Goal: Information Seeking & Learning: Learn about a topic

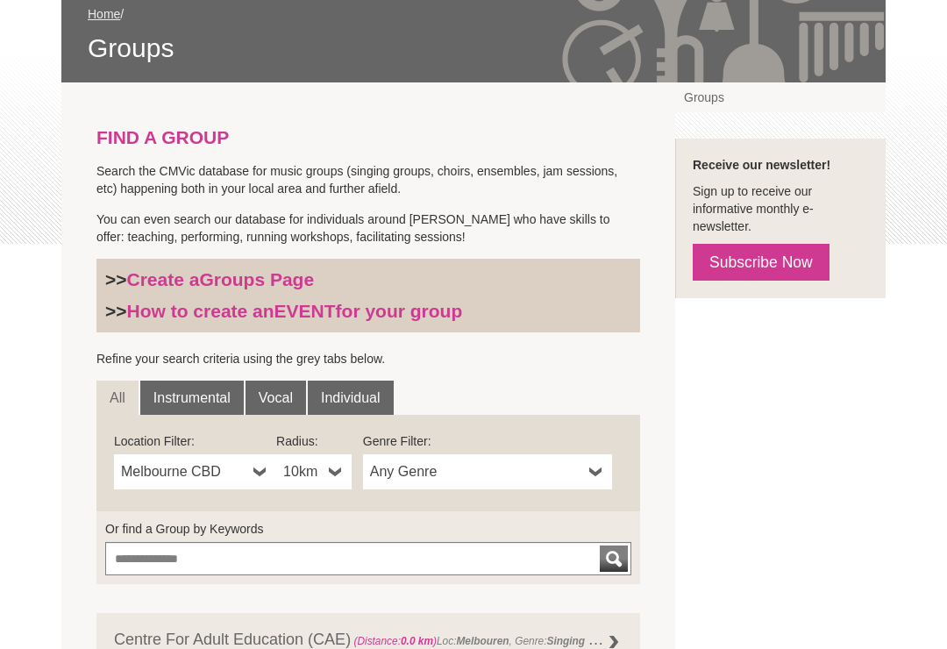
scroll to position [289, 0]
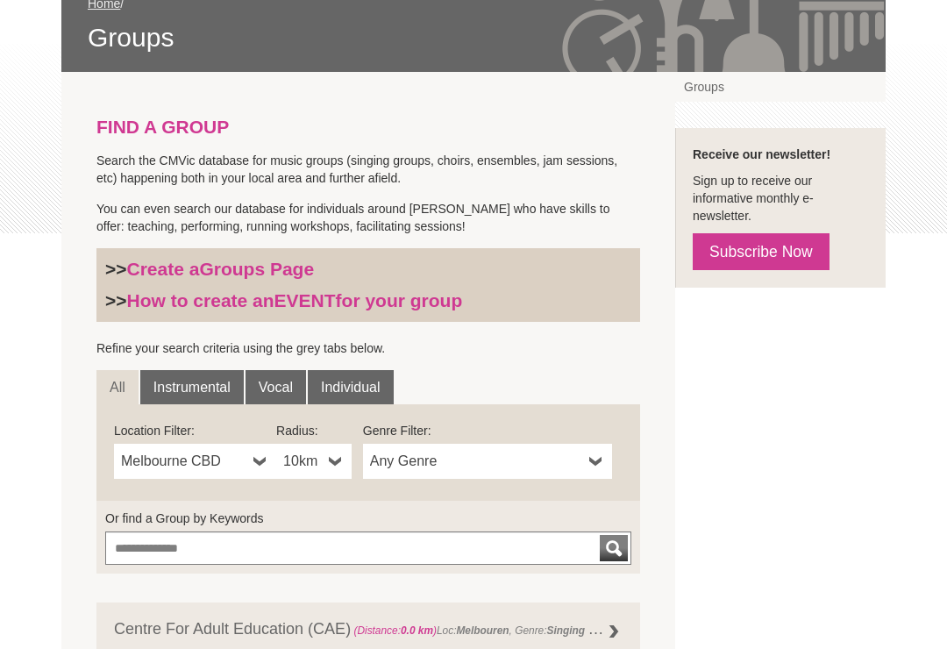
click at [593, 457] on b at bounding box center [596, 461] width 14 height 35
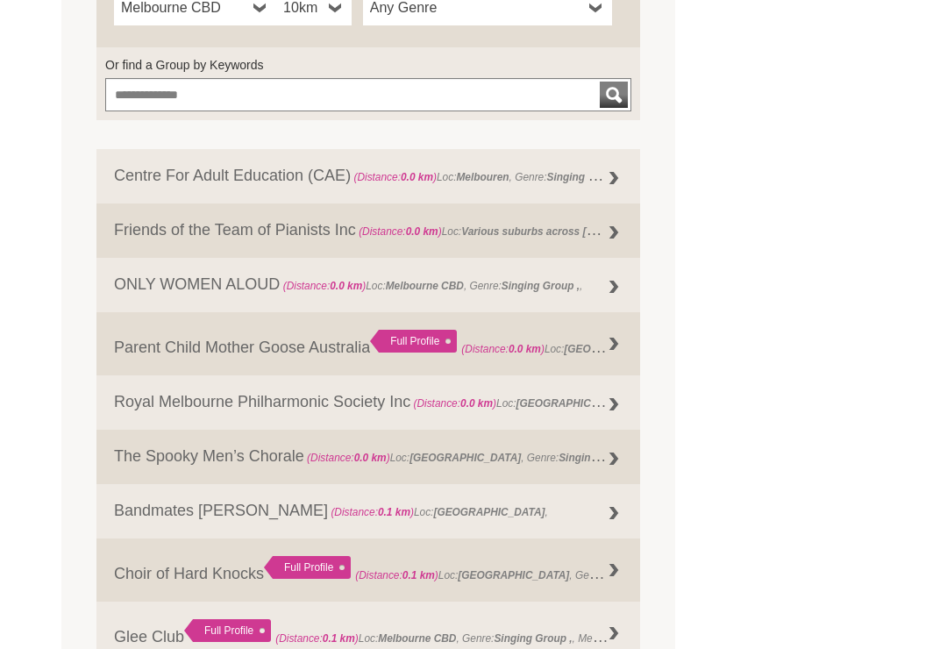
scroll to position [742, 0]
click at [213, 512] on link "Bandmates Victoria (Distance: 0.1 km ) Loc: Melbourne ," at bounding box center [367, 511] width 543 height 54
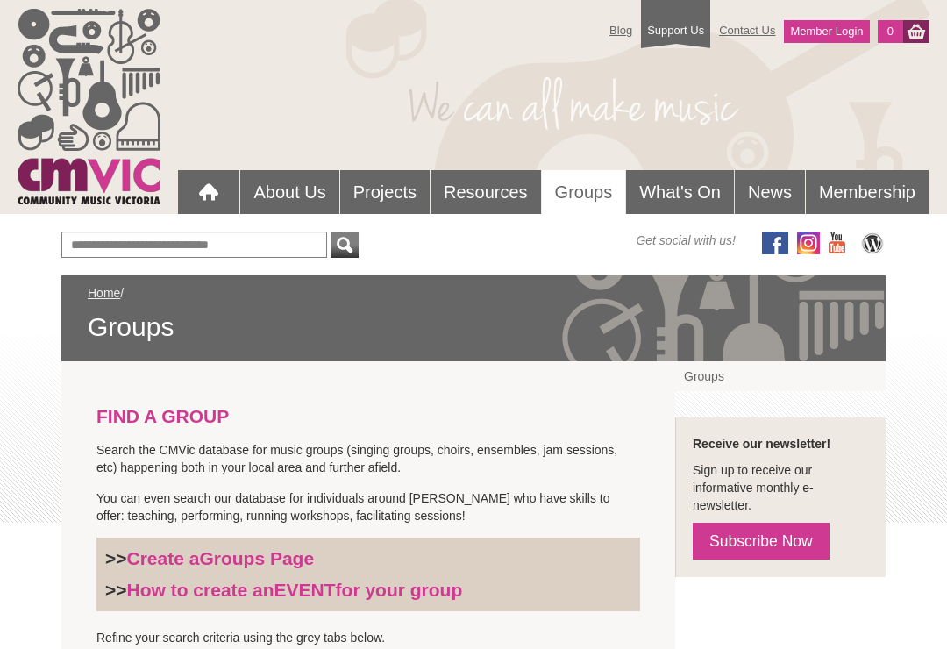
scroll to position [716, 0]
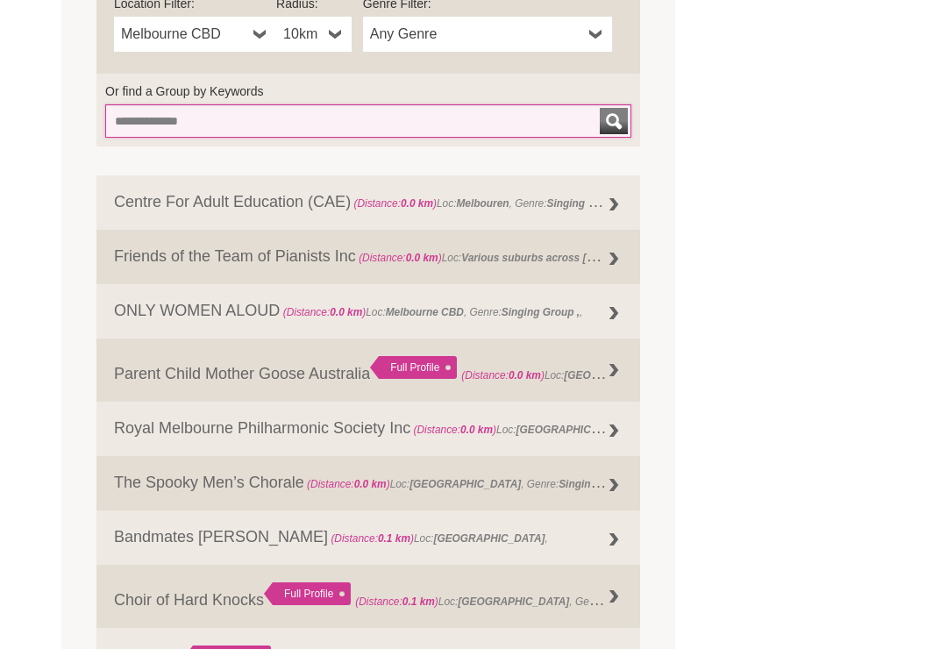
click at [222, 107] on input "Or find a Group by Keywords" at bounding box center [368, 120] width 526 height 33
click at [614, 117] on button "submit" at bounding box center [614, 121] width 28 height 26
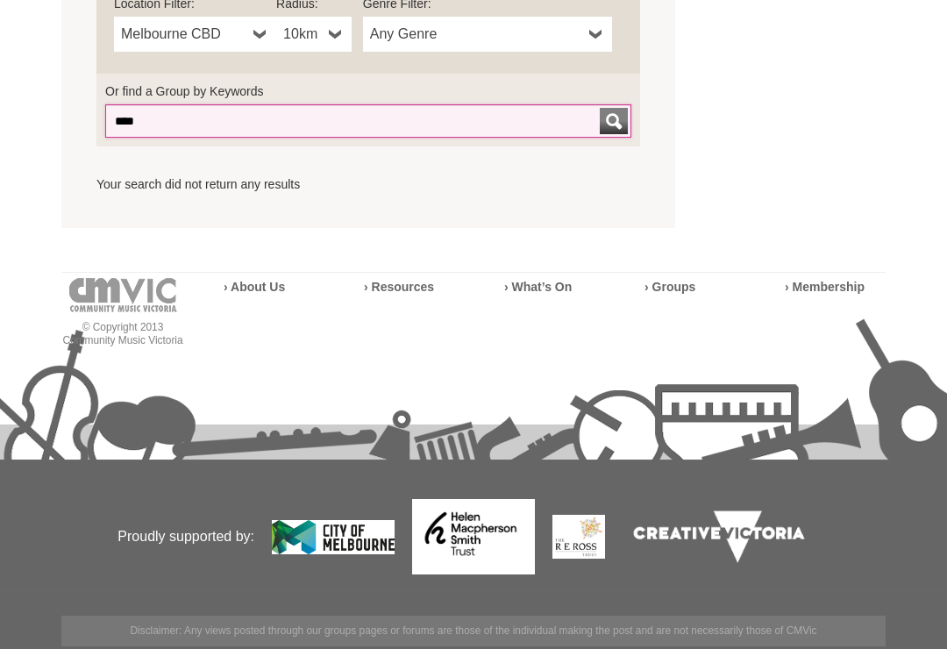
type input "***"
click at [614, 117] on button "submit" at bounding box center [614, 121] width 28 height 26
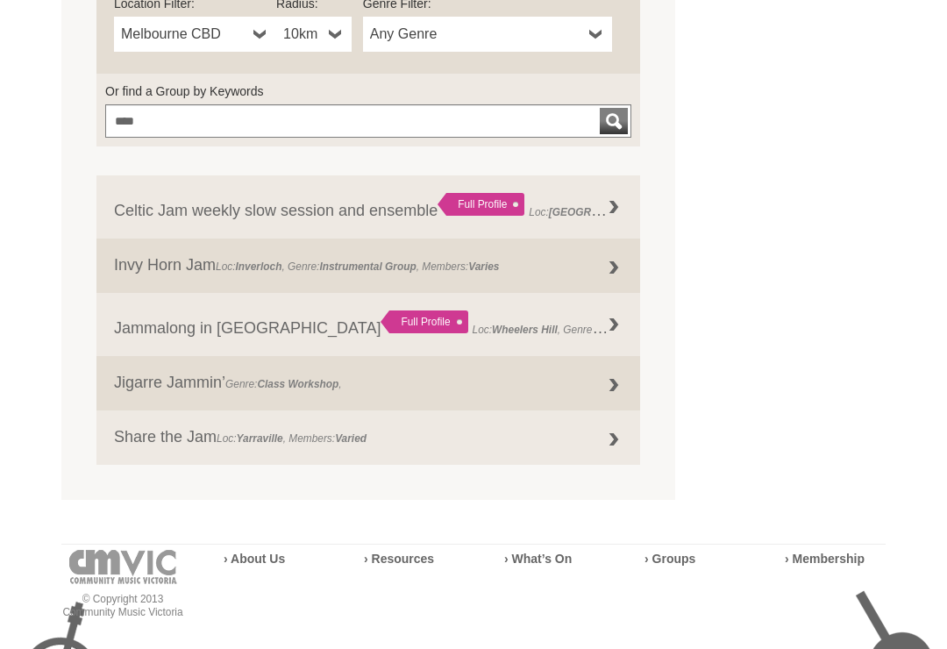
click at [850, 214] on div "FIND A GROUP Search the CMVic database for music groups (singing groups, choirs…" at bounding box center [473, 72] width 824 height 855
click at [359, 435] on strong "Varied" at bounding box center [351, 438] width 32 height 12
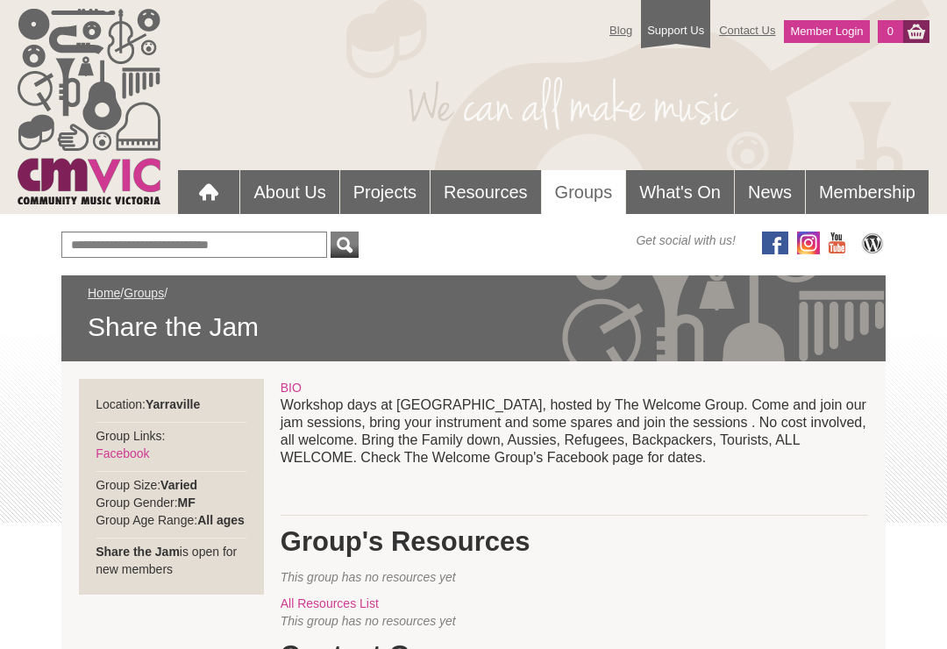
click at [384, 196] on link "Projects" at bounding box center [384, 192] width 89 height 44
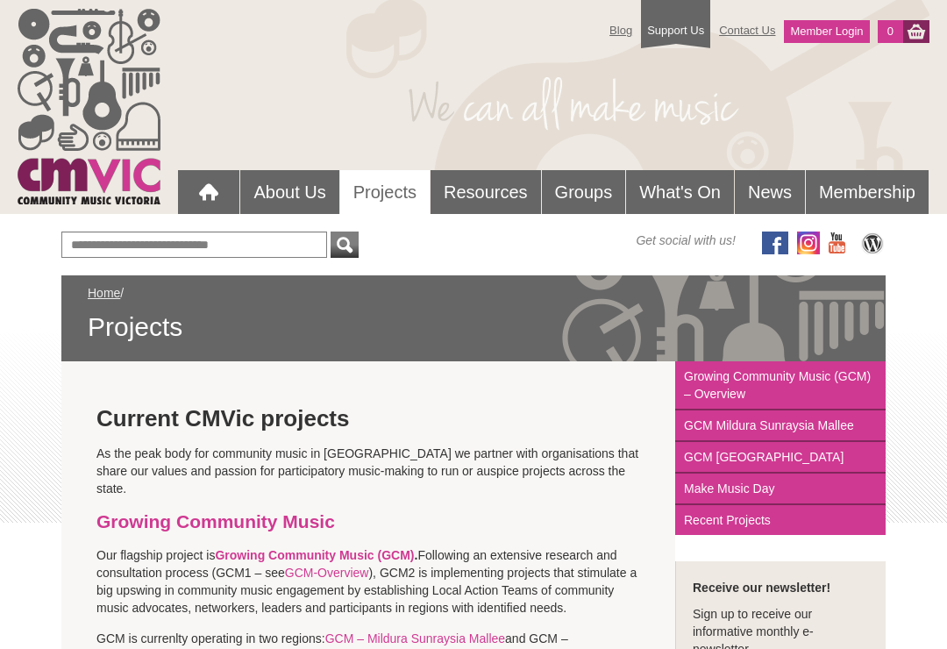
click at [107, 288] on link "Home" at bounding box center [104, 293] width 32 height 14
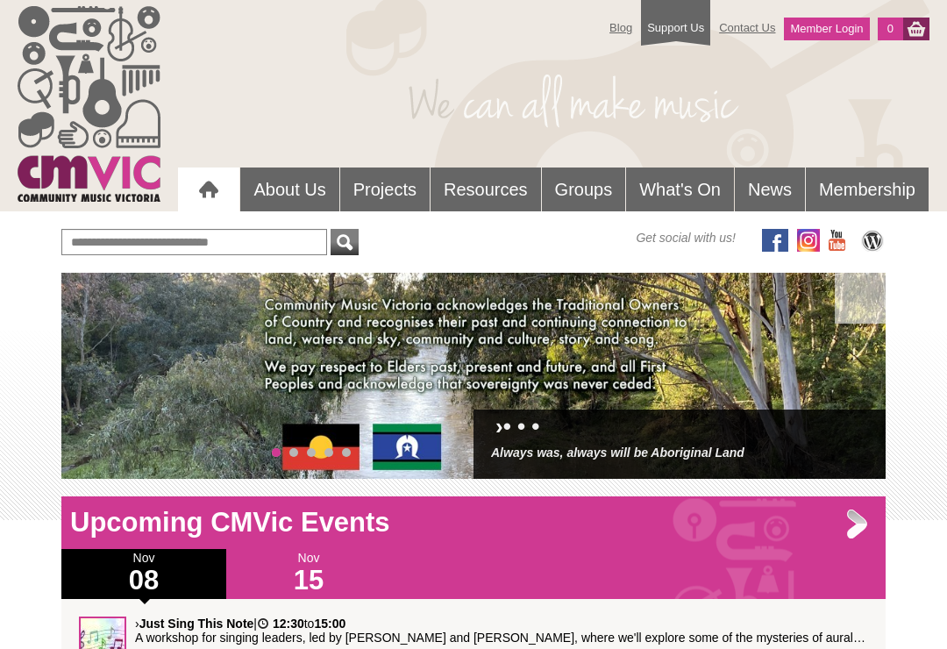
scroll to position [3, 0]
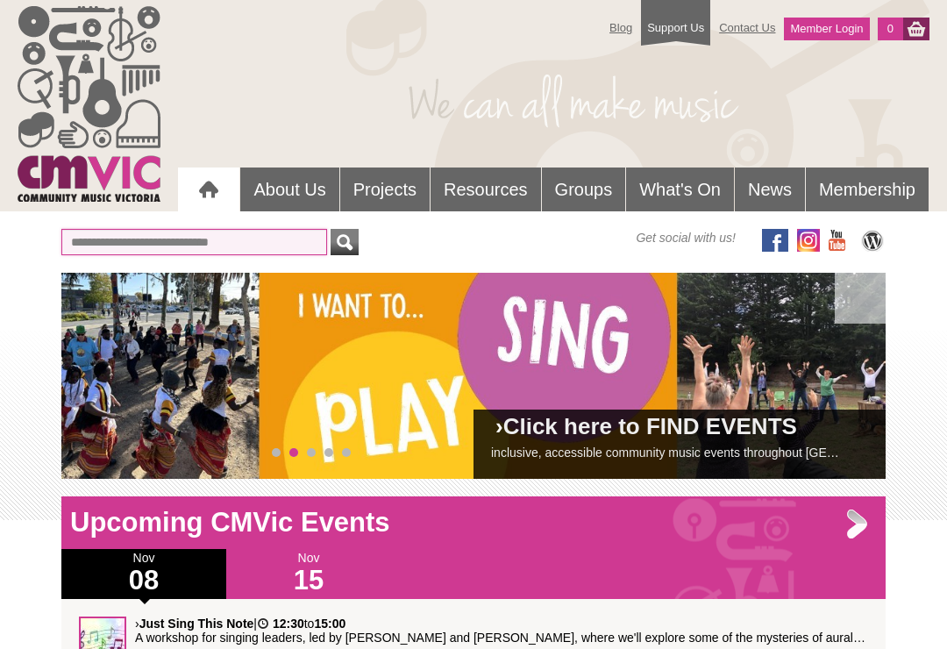
click at [143, 246] on input "text" at bounding box center [194, 242] width 266 height 26
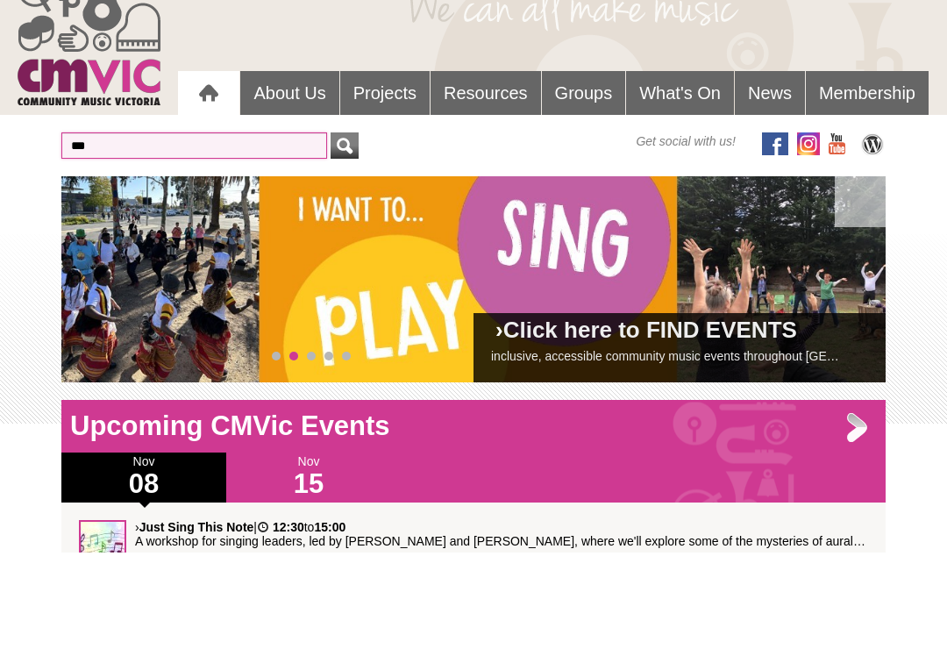
type input "***"
click at [344, 230] on button "submit" at bounding box center [344, 243] width 28 height 26
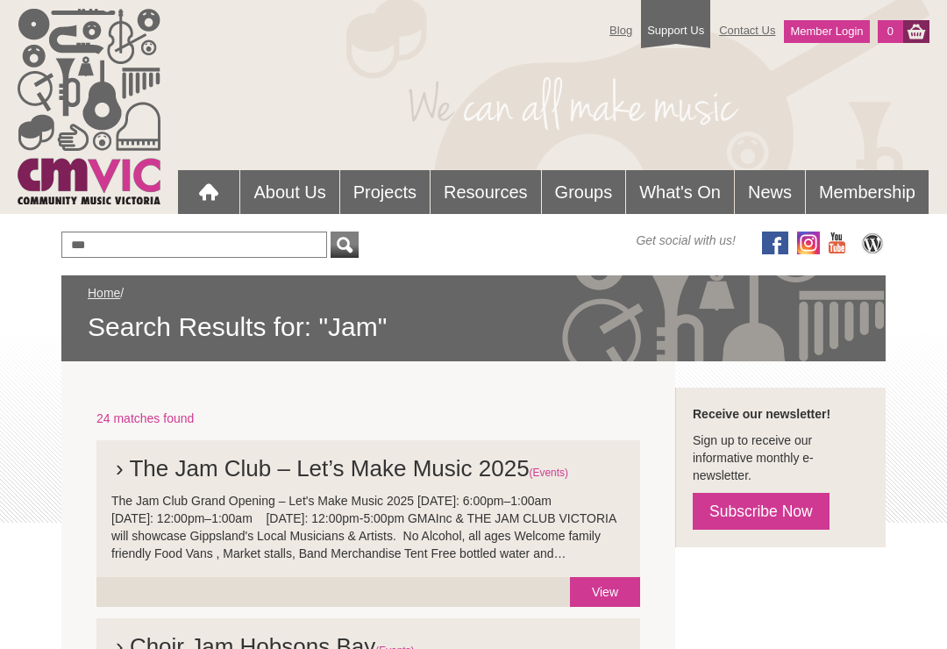
click at [555, 466] on span "(Events)" at bounding box center [548, 472] width 39 height 12
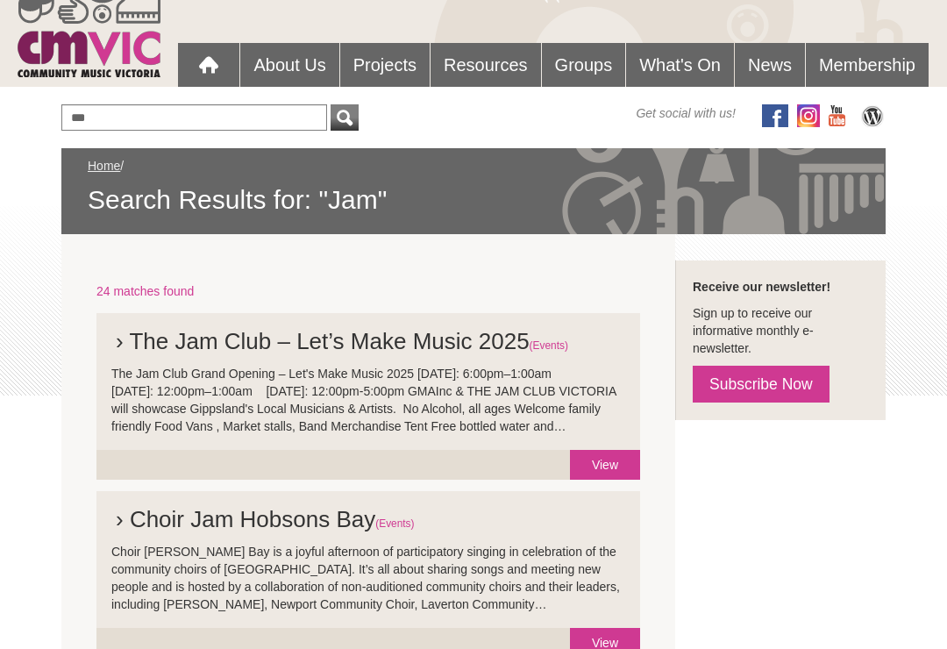
scroll to position [127, 0]
click at [588, 474] on link "View" at bounding box center [605, 465] width 70 height 30
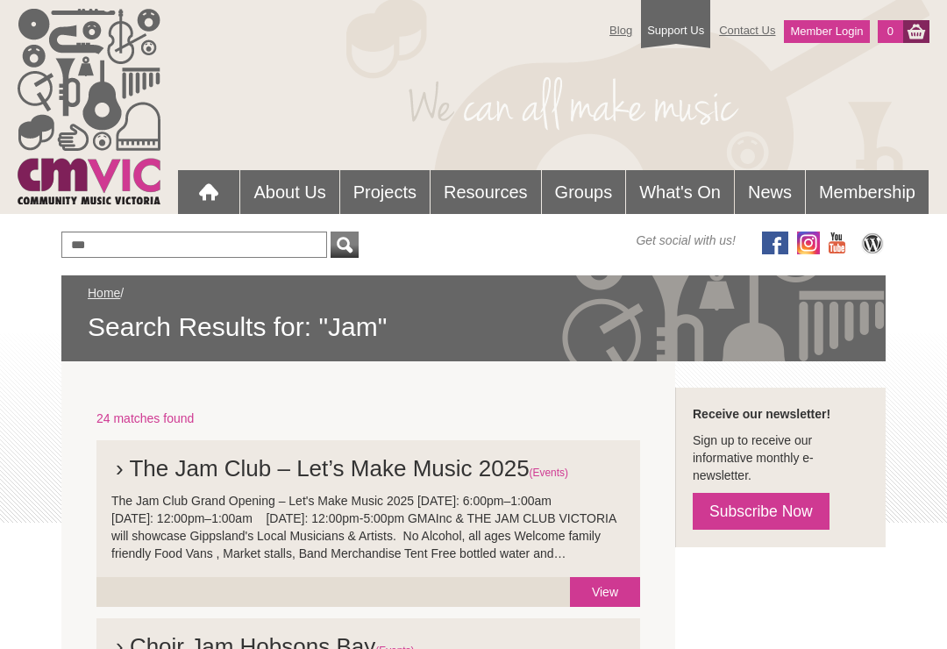
scroll to position [154, 0]
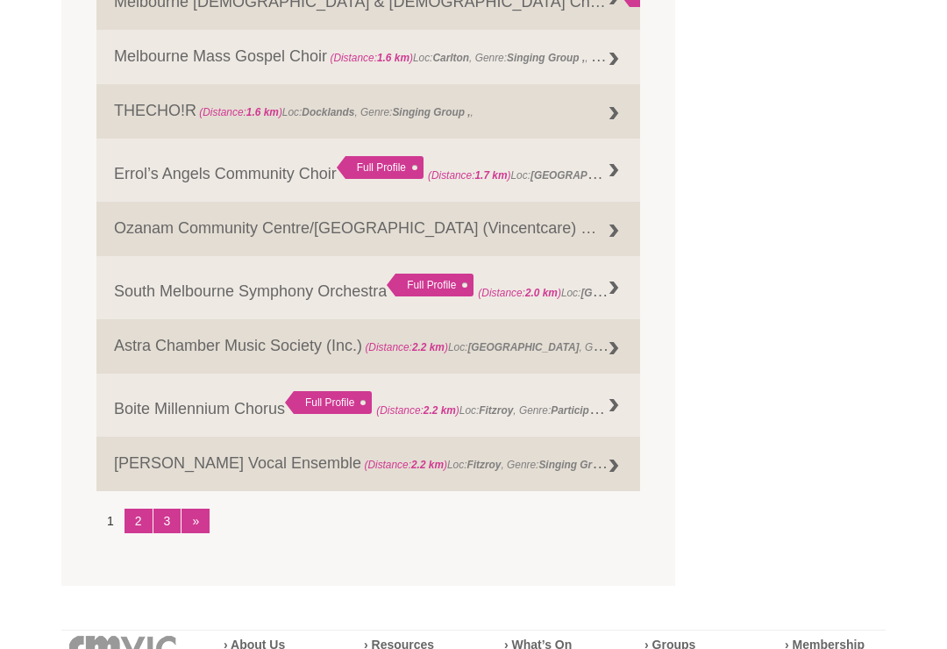
scroll to position [2137, 0]
click at [136, 531] on link "2" at bounding box center [138, 520] width 28 height 25
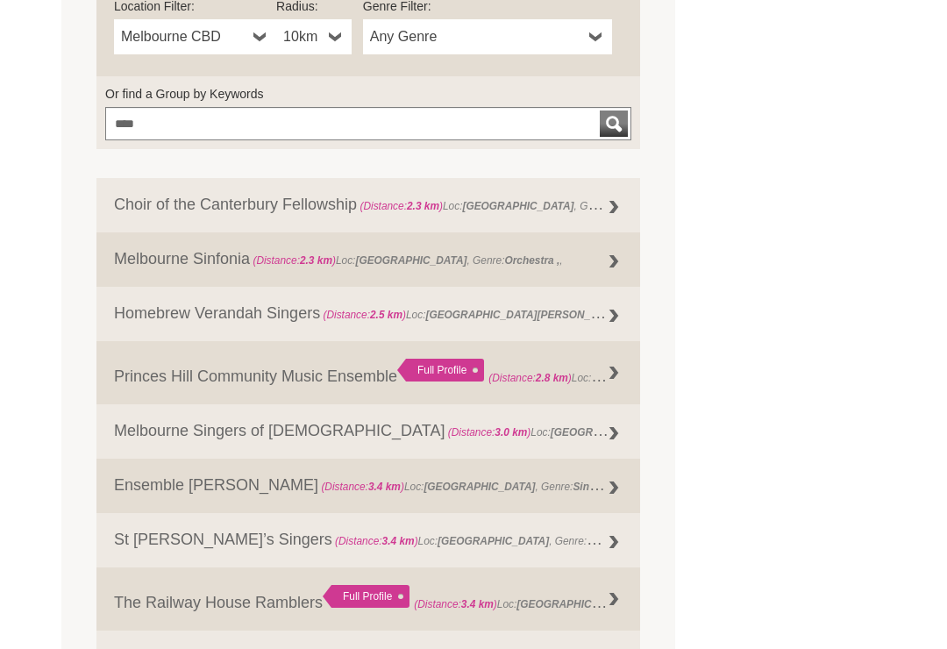
scroll to position [710, 0]
